Goal: Task Accomplishment & Management: Manage account settings

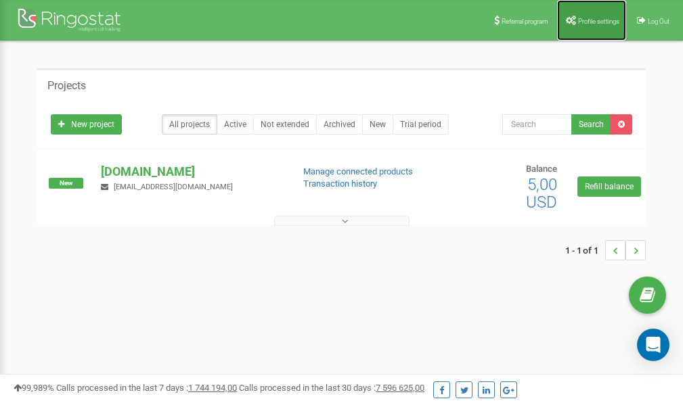
click at [590, 18] on span "Profile settings" at bounding box center [598, 21] width 41 height 7
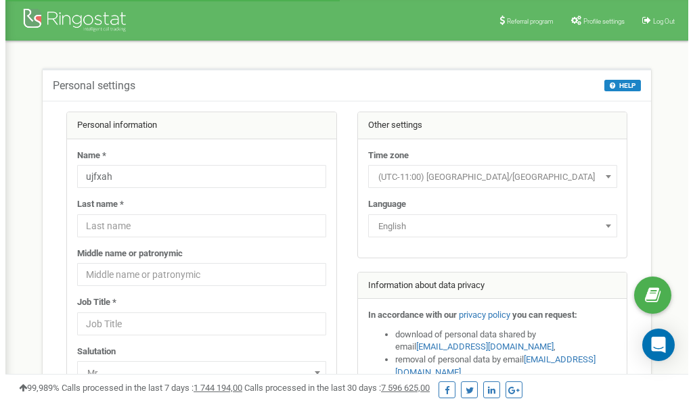
scroll to position [68, 0]
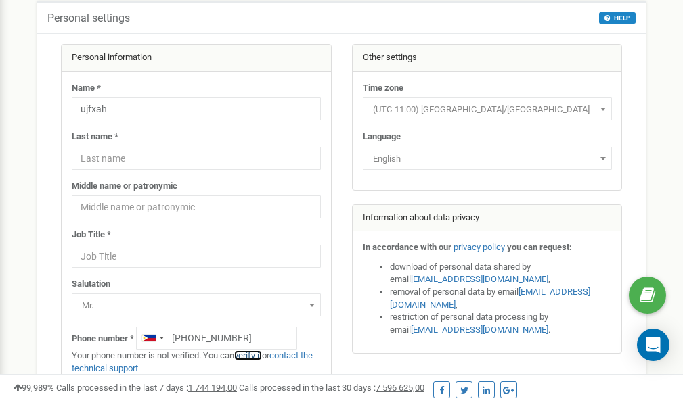
click at [255, 356] on link "verify it" at bounding box center [248, 356] width 28 height 10
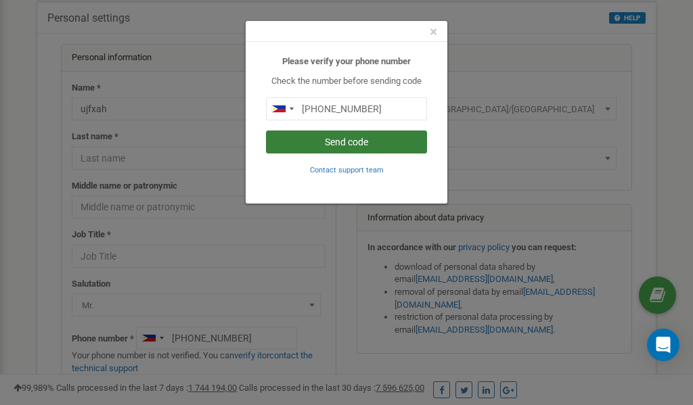
click at [340, 141] on button "Send code" at bounding box center [346, 142] width 161 height 23
